Goal: Task Accomplishment & Management: Manage account settings

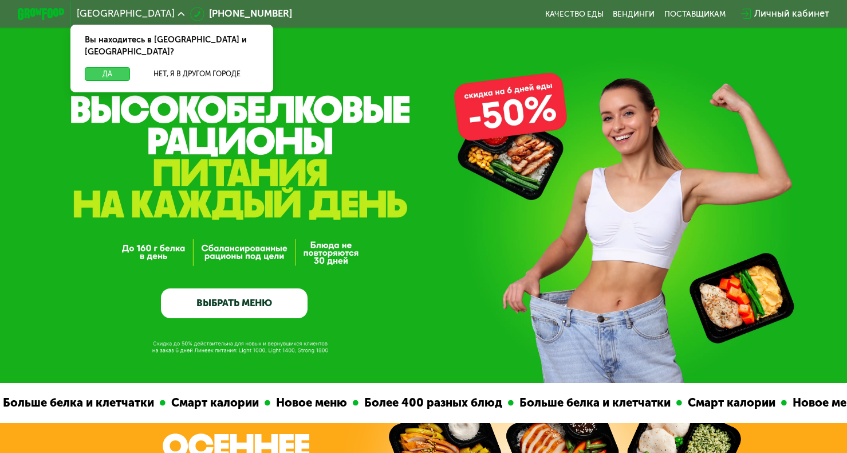
click at [112, 67] on button "Да" at bounding box center [107, 74] width 45 height 14
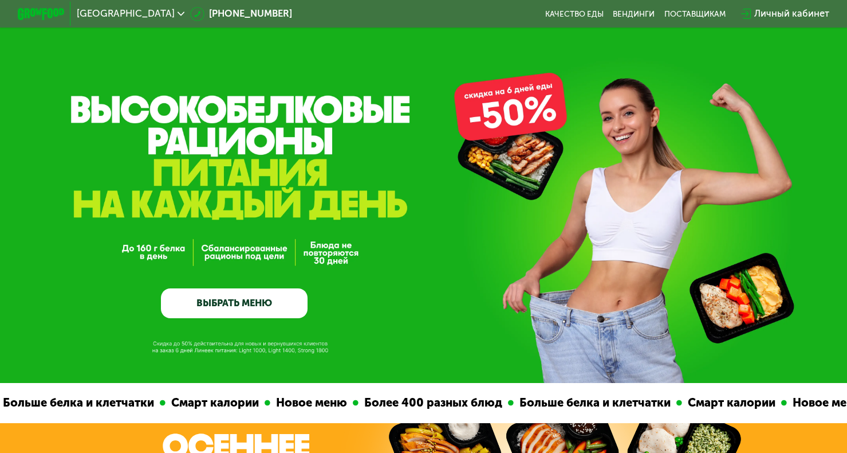
click at [794, 14] on div "Личный кабинет" at bounding box center [791, 14] width 75 height 14
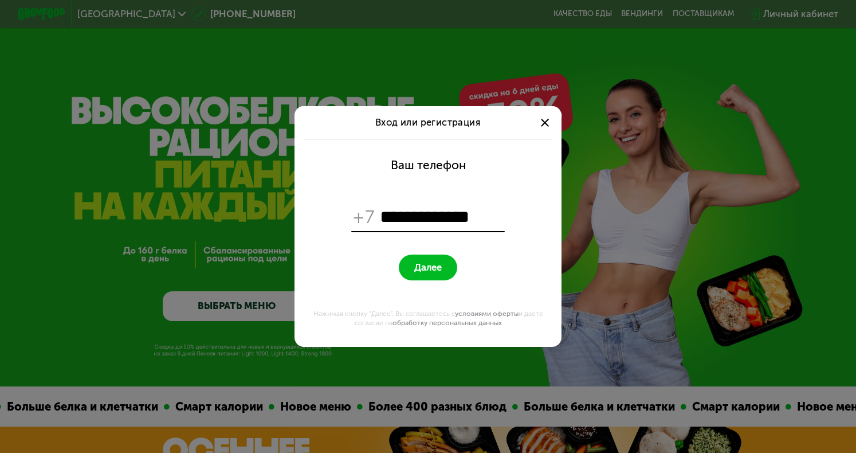
type input "**********"
click at [399, 254] on button "Далее" at bounding box center [428, 267] width 58 height 26
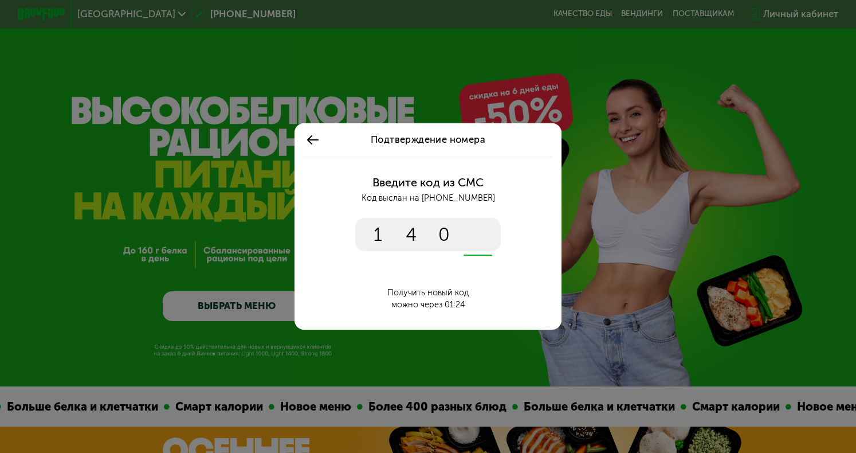
type input "****"
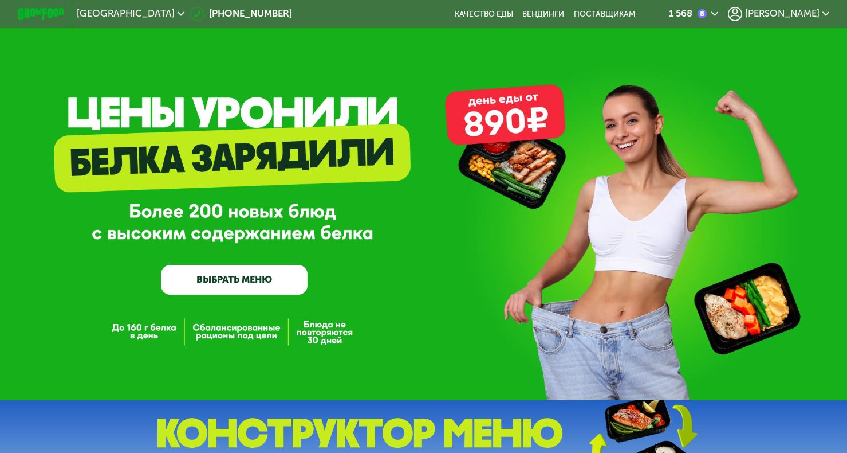
click at [825, 15] on div "[PERSON_NAME]" at bounding box center [778, 14] width 101 height 14
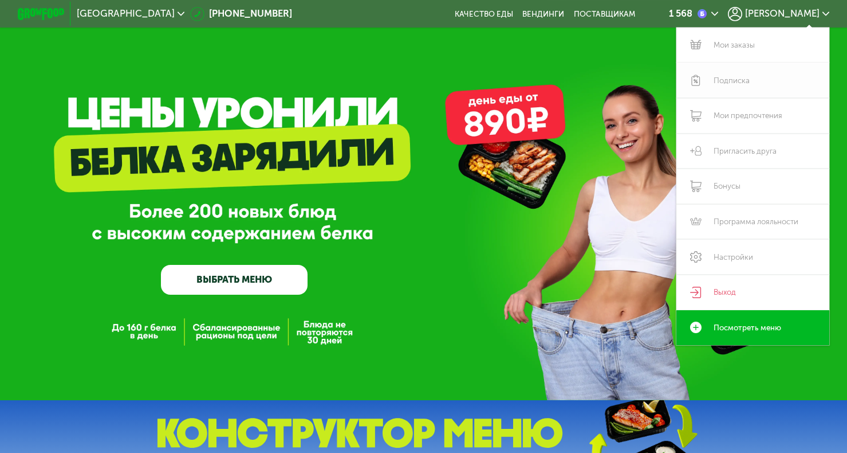
click at [733, 86] on link "Подписка" at bounding box center [753, 80] width 153 height 36
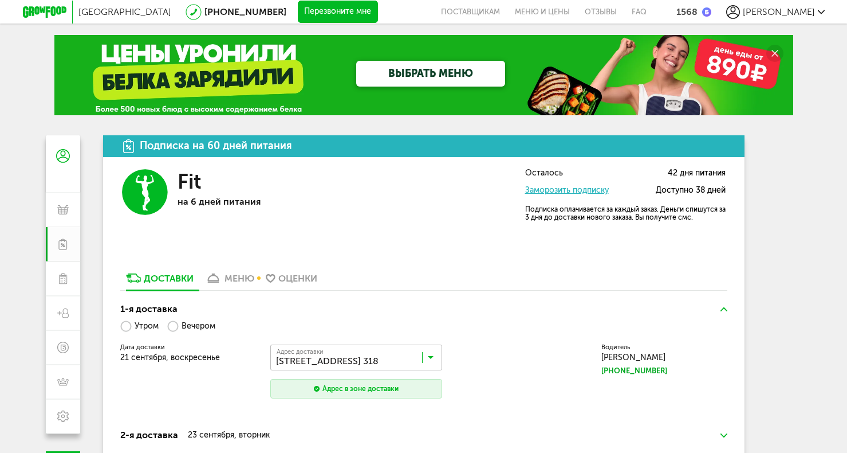
click at [564, 192] on link "Заморозить подписку" at bounding box center [567, 190] width 84 height 10
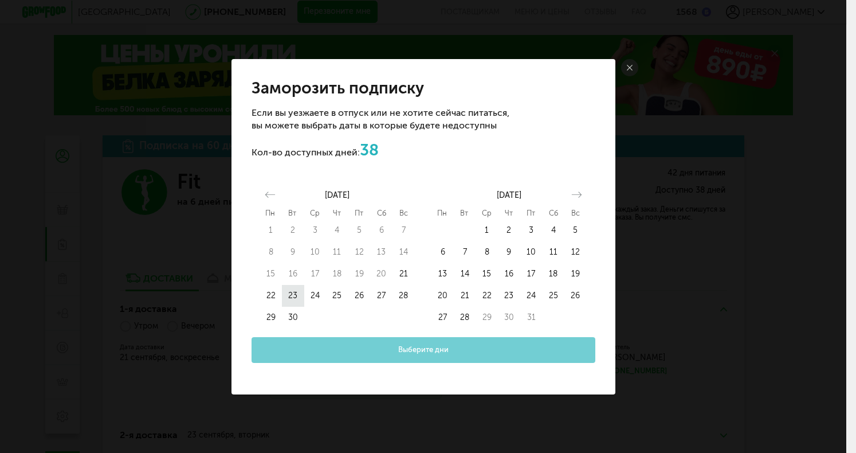
click at [290, 295] on button "23" at bounding box center [293, 296] width 22 height 22
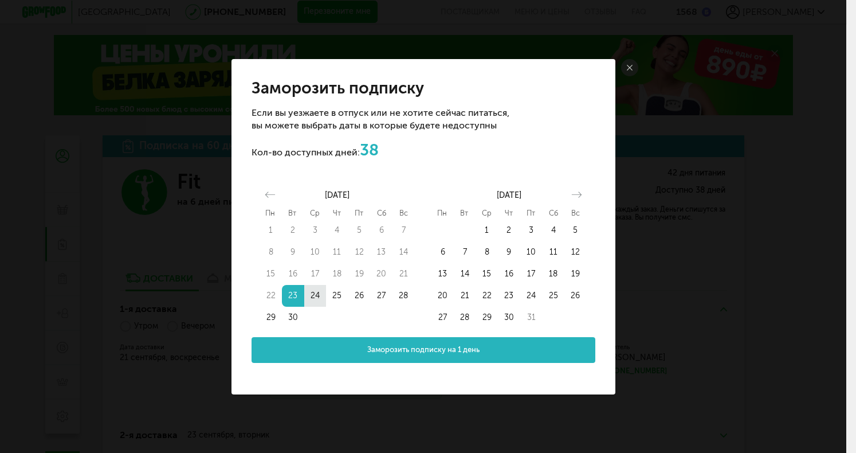
click at [312, 292] on button "24" at bounding box center [315, 296] width 22 height 22
click at [316, 297] on button "24" at bounding box center [315, 296] width 22 height 22
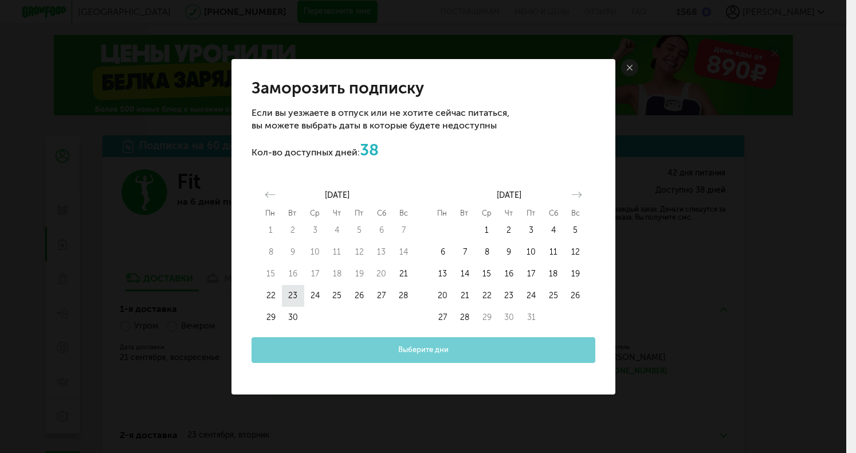
click at [297, 289] on button "23" at bounding box center [293, 296] width 22 height 22
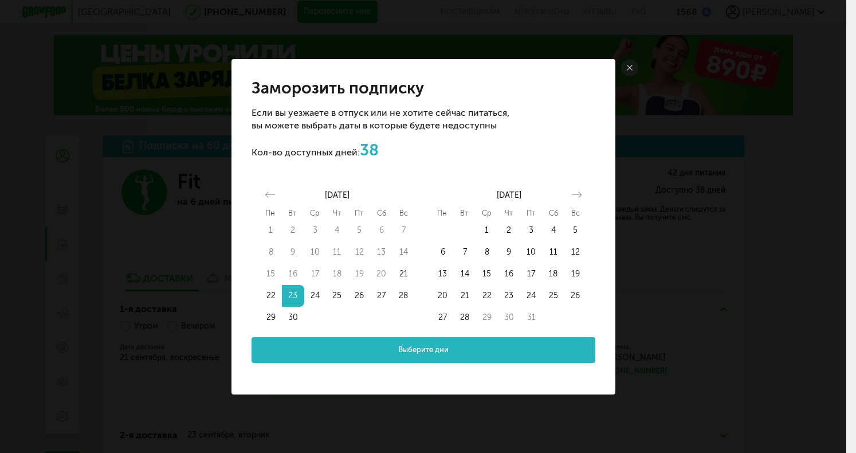
click at [424, 348] on span "Выберите дни" at bounding box center [423, 349] width 50 height 11
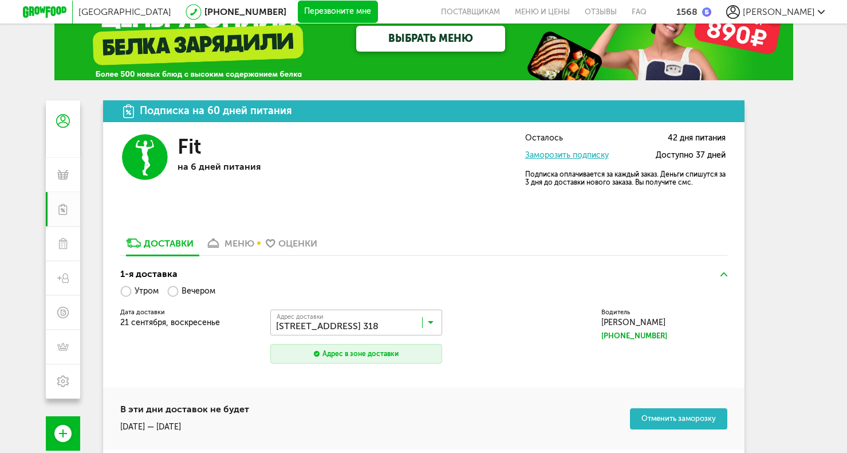
scroll to position [172, 0]
